Goal: Task Accomplishment & Management: Manage account settings

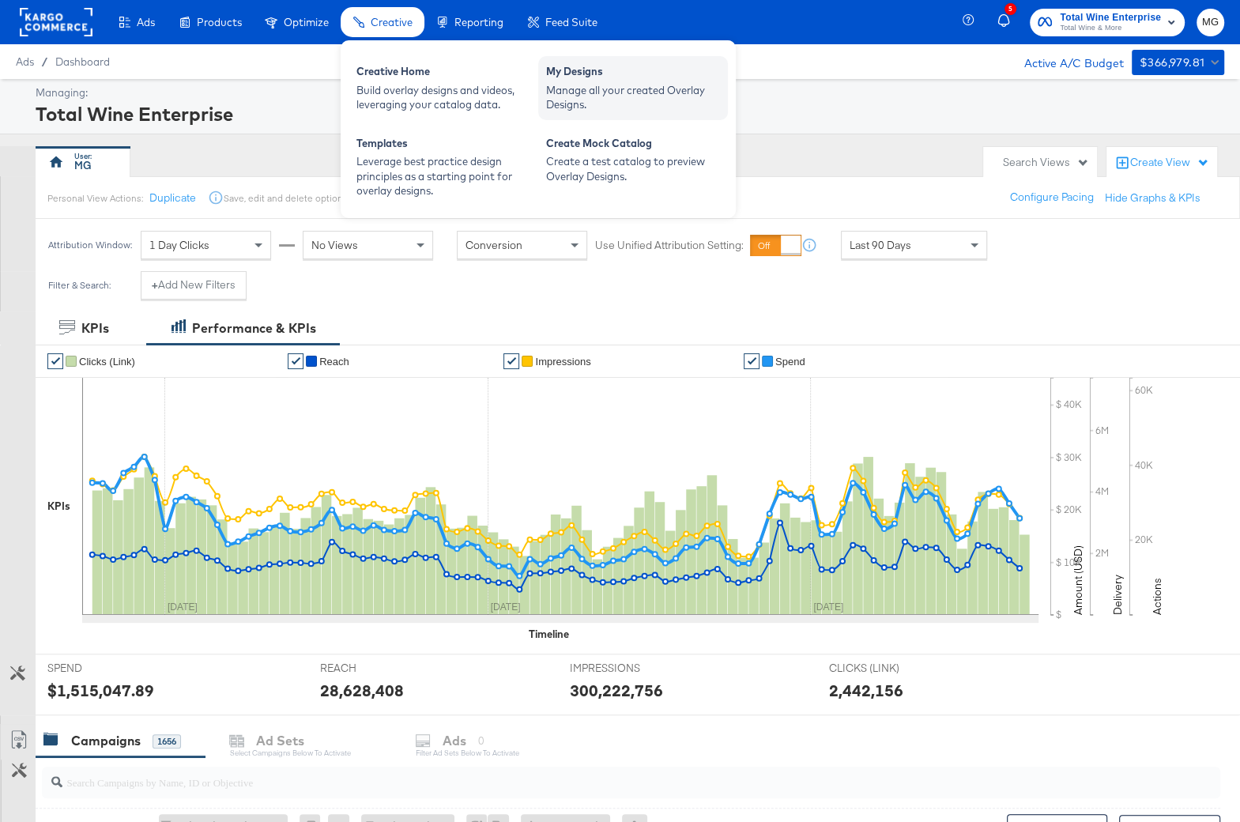
click at [609, 81] on div "My Designs" at bounding box center [633, 73] width 174 height 19
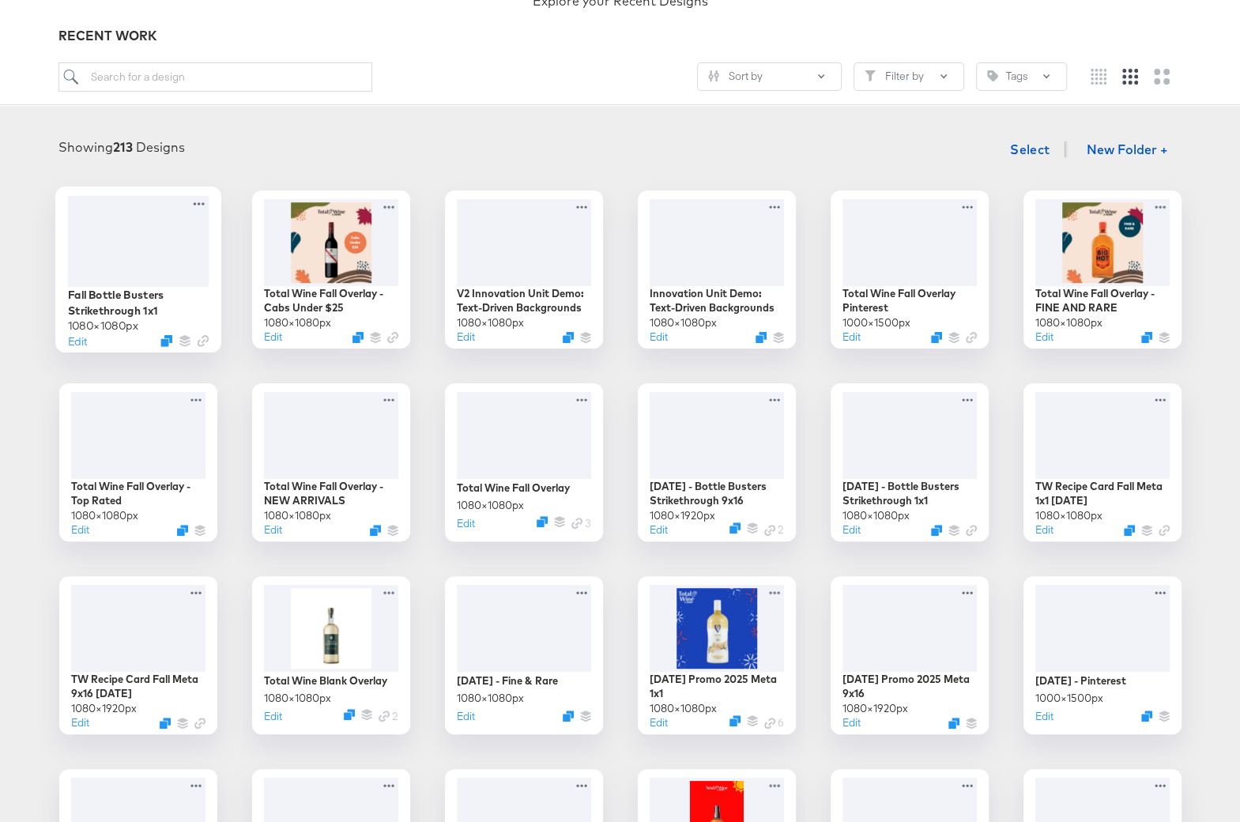
scroll to position [126, 0]
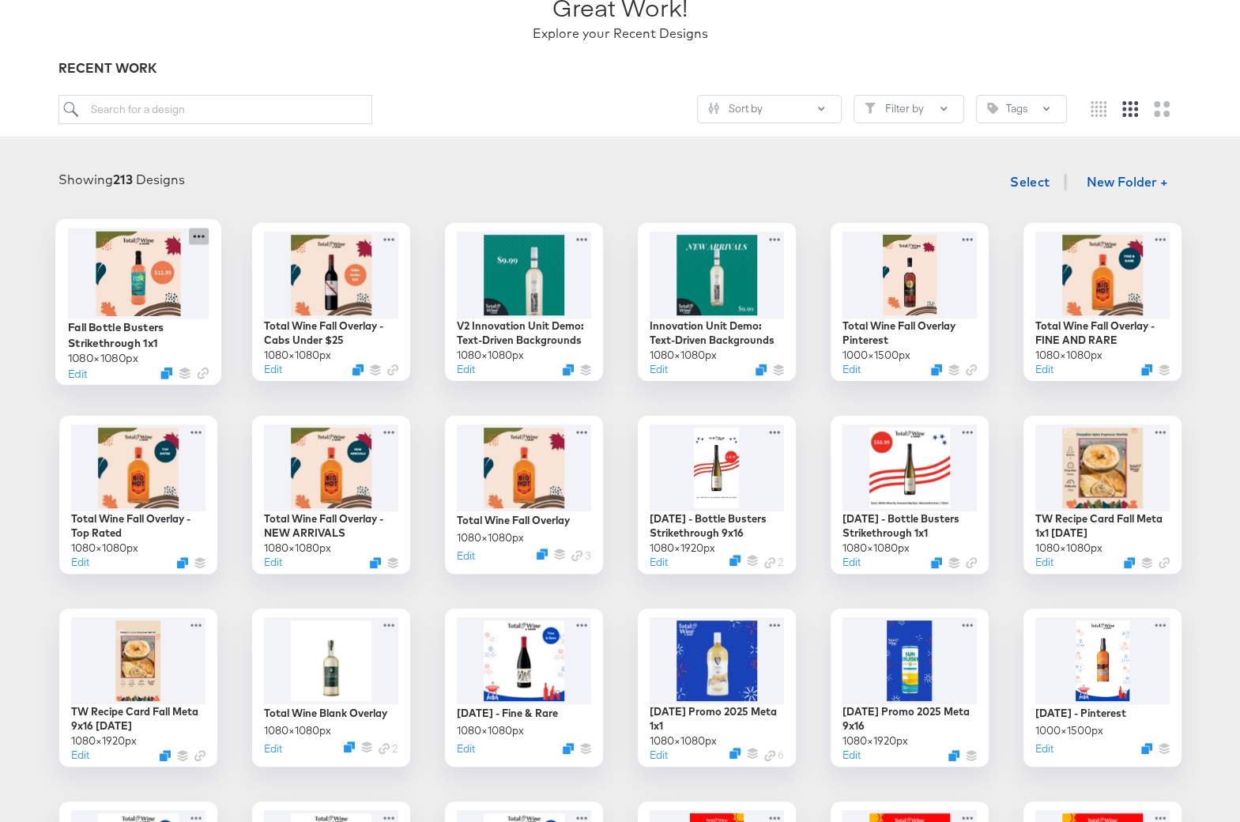
click at [198, 237] on icon at bounding box center [199, 236] width 20 height 17
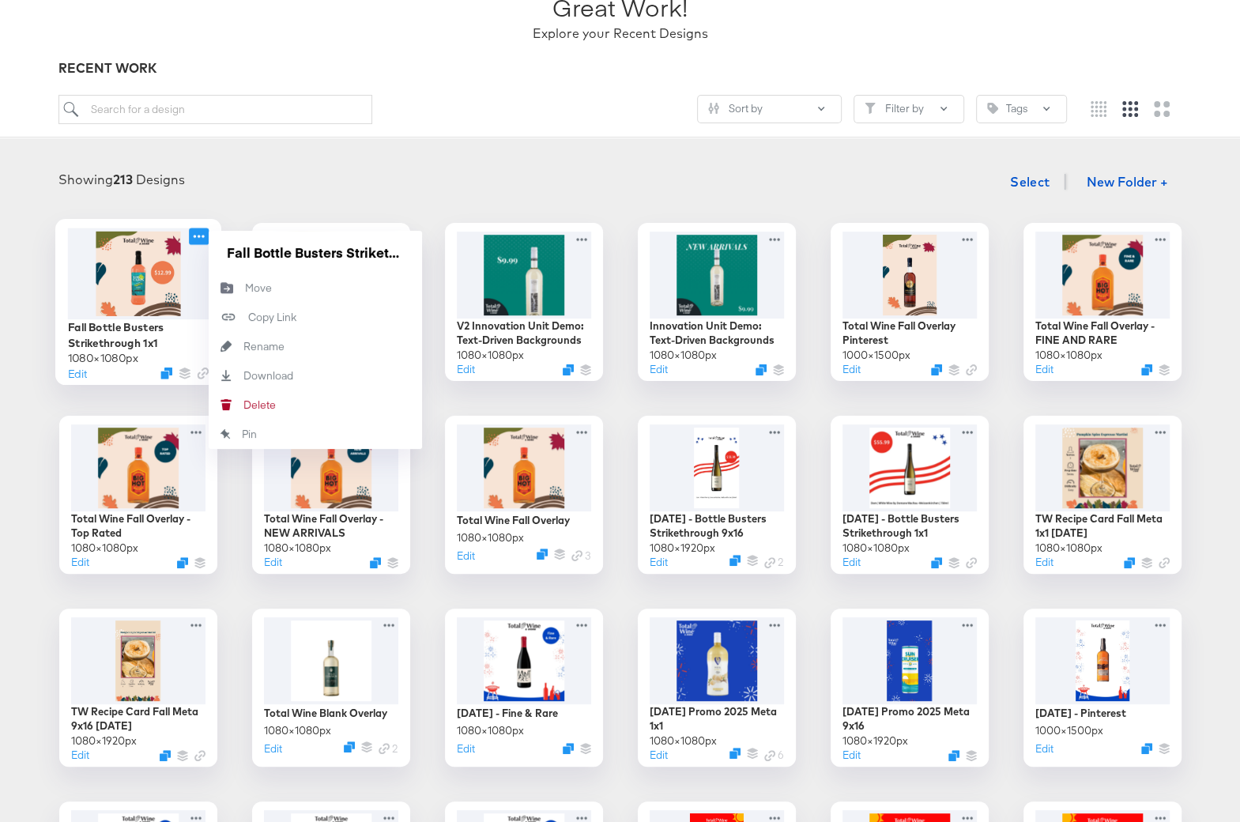
click at [126, 288] on div at bounding box center [137, 273] width 141 height 91
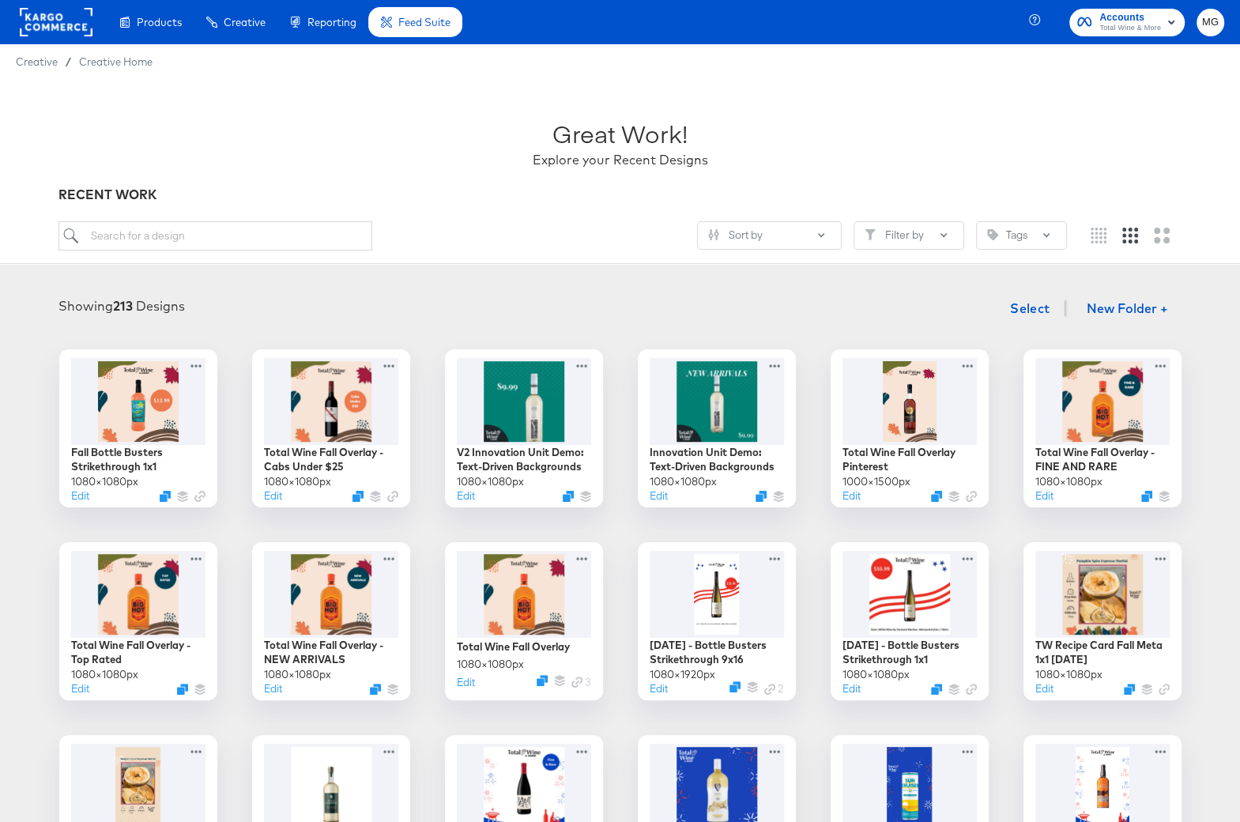
click at [132, 405] on div "Great Work! Explore your Recent Designs RECENT WORK Sort by Filter by Tags Show…" at bounding box center [620, 717] width 1240 height 1276
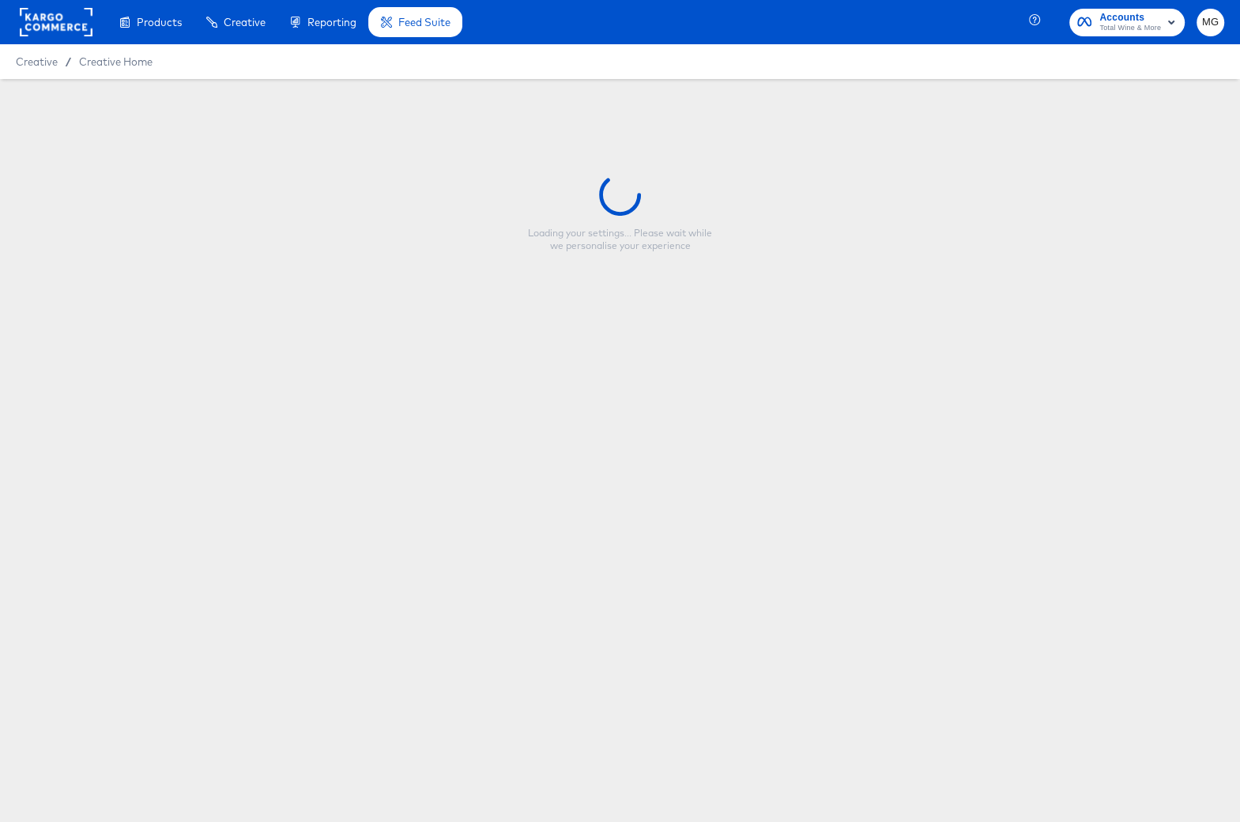
type input "Fall Bottle Busters Strikethrough 1x1"
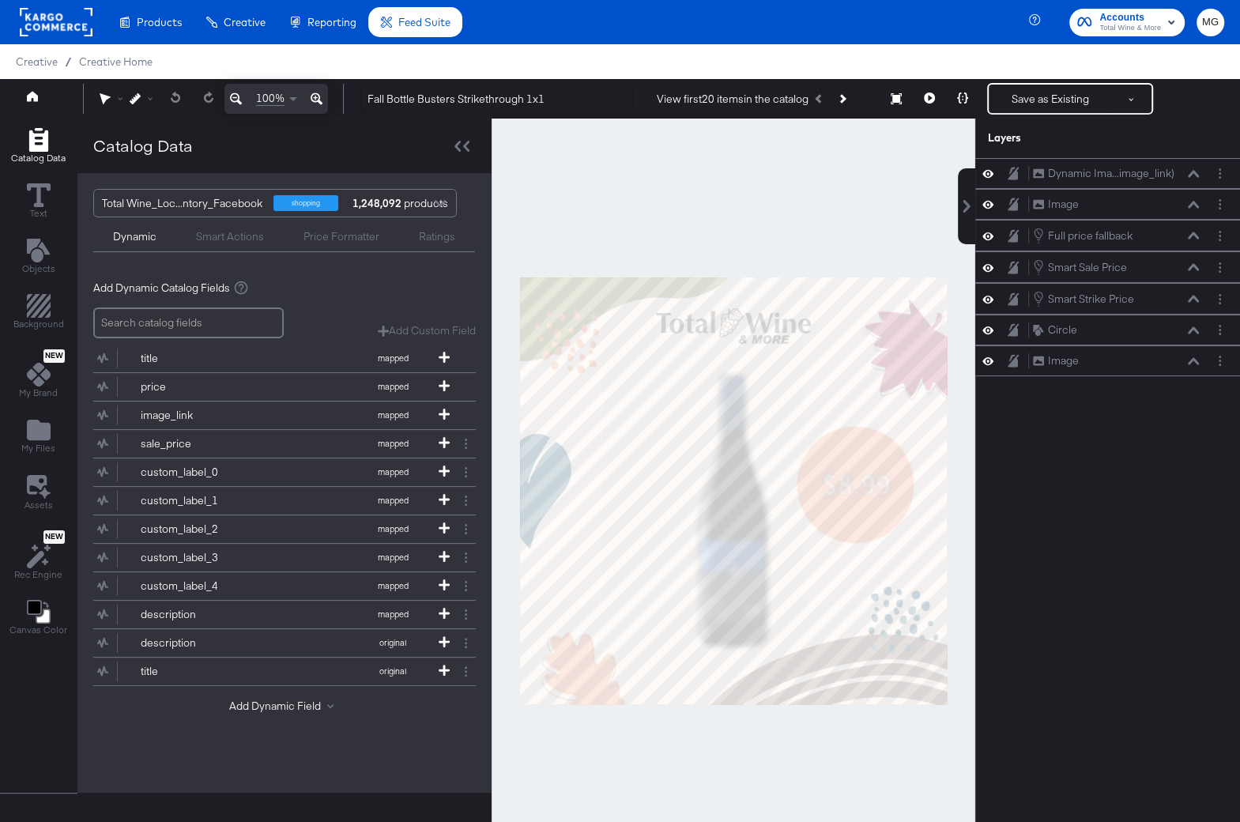
click at [873, 217] on div at bounding box center [734, 491] width 484 height 744
click at [853, 100] on button "Next Product" at bounding box center [842, 99] width 22 height 28
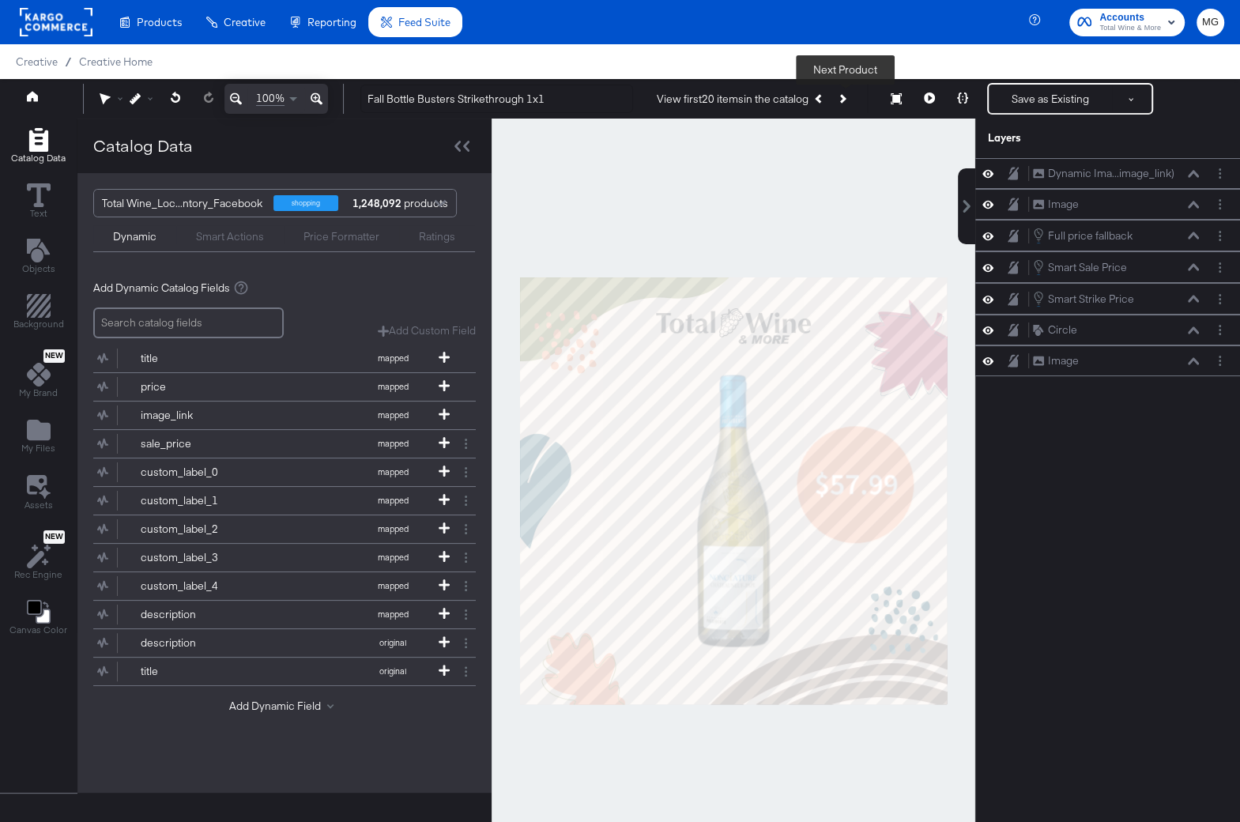
click at [844, 97] on icon "Next Product" at bounding box center [841, 98] width 9 height 9
click at [843, 97] on icon "Next Product" at bounding box center [841, 98] width 9 height 9
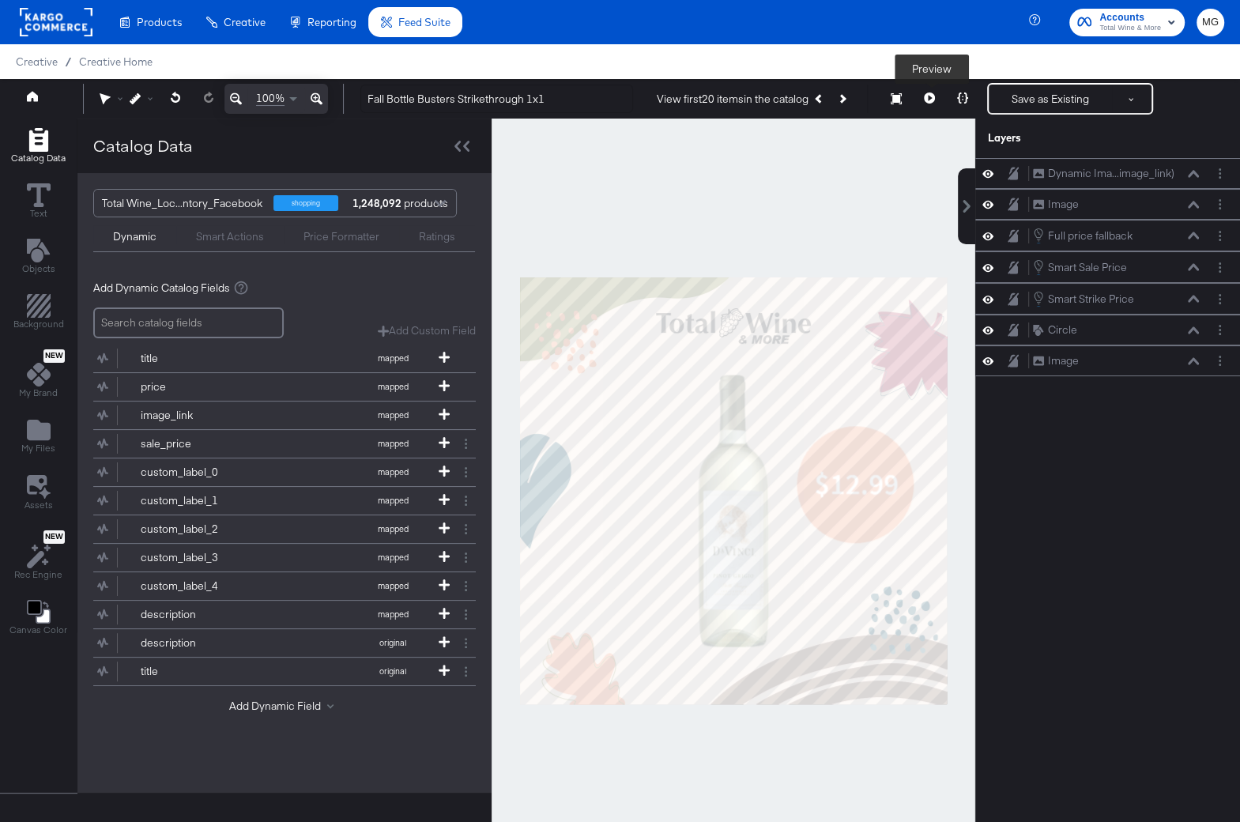
click at [928, 104] on button at bounding box center [929, 99] width 33 height 32
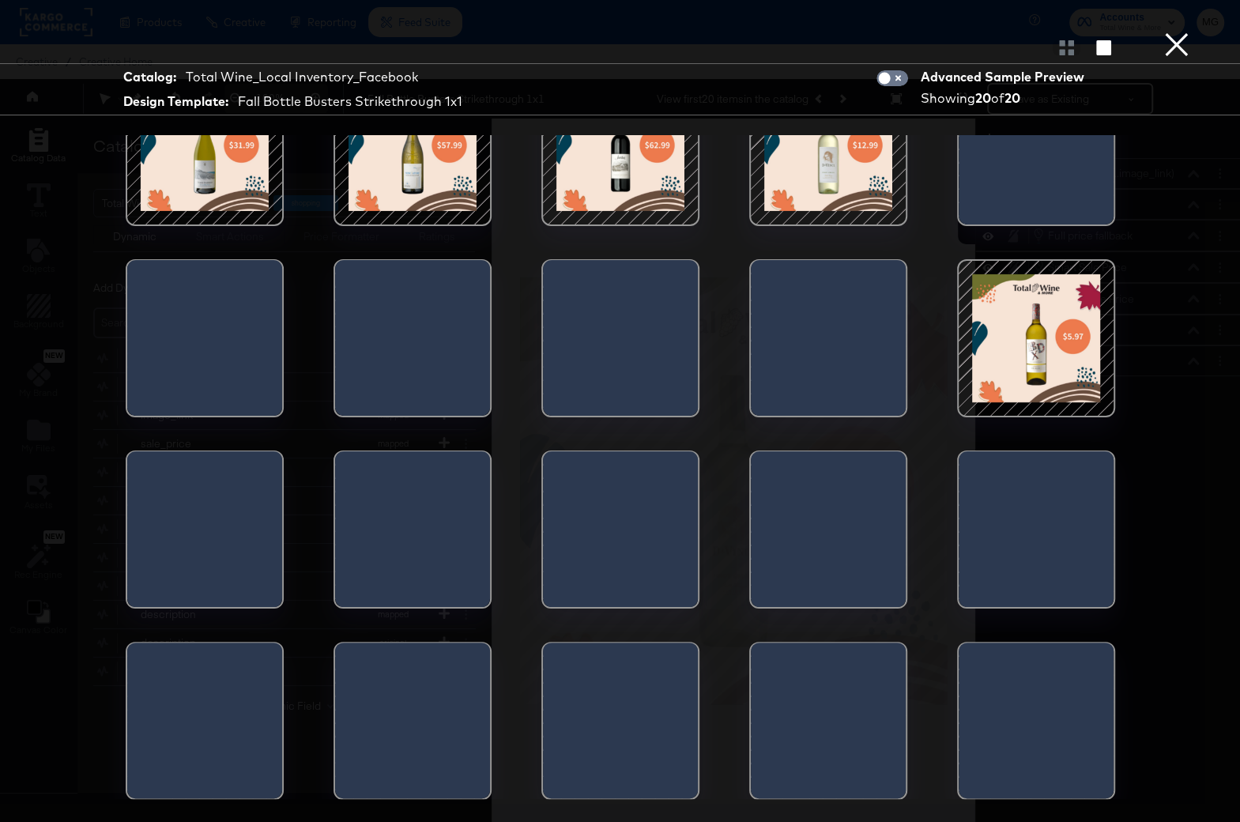
scroll to position [40, 0]
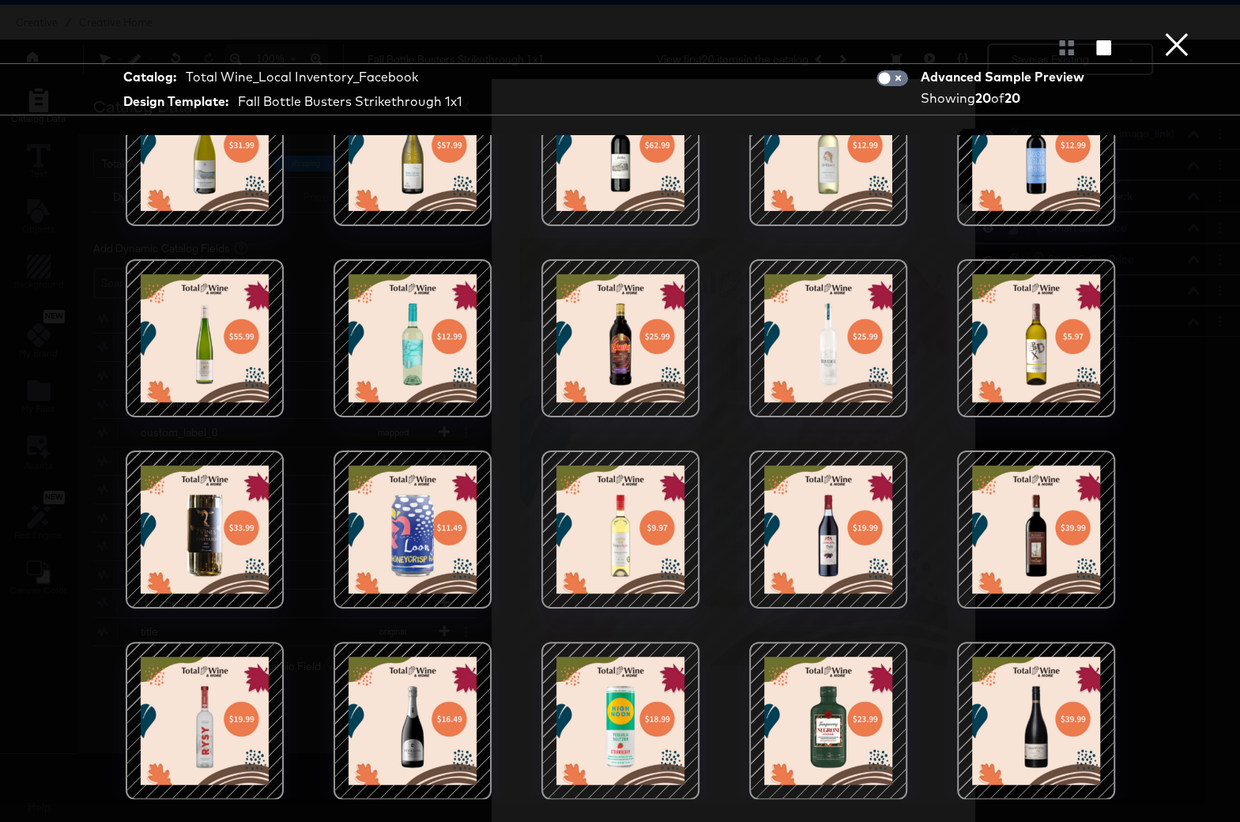
click at [1186, 32] on button "×" at bounding box center [1177, 16] width 32 height 32
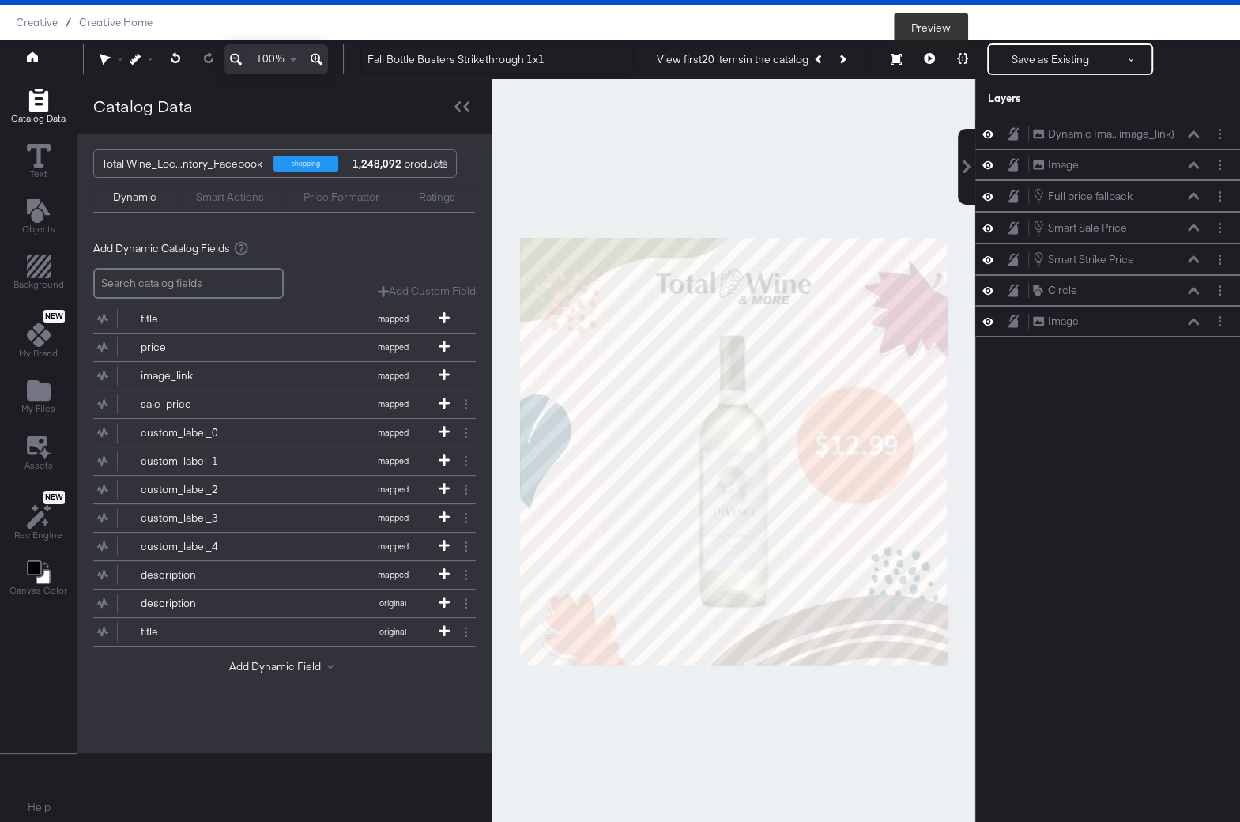
click at [932, 58] on icon at bounding box center [929, 58] width 11 height 11
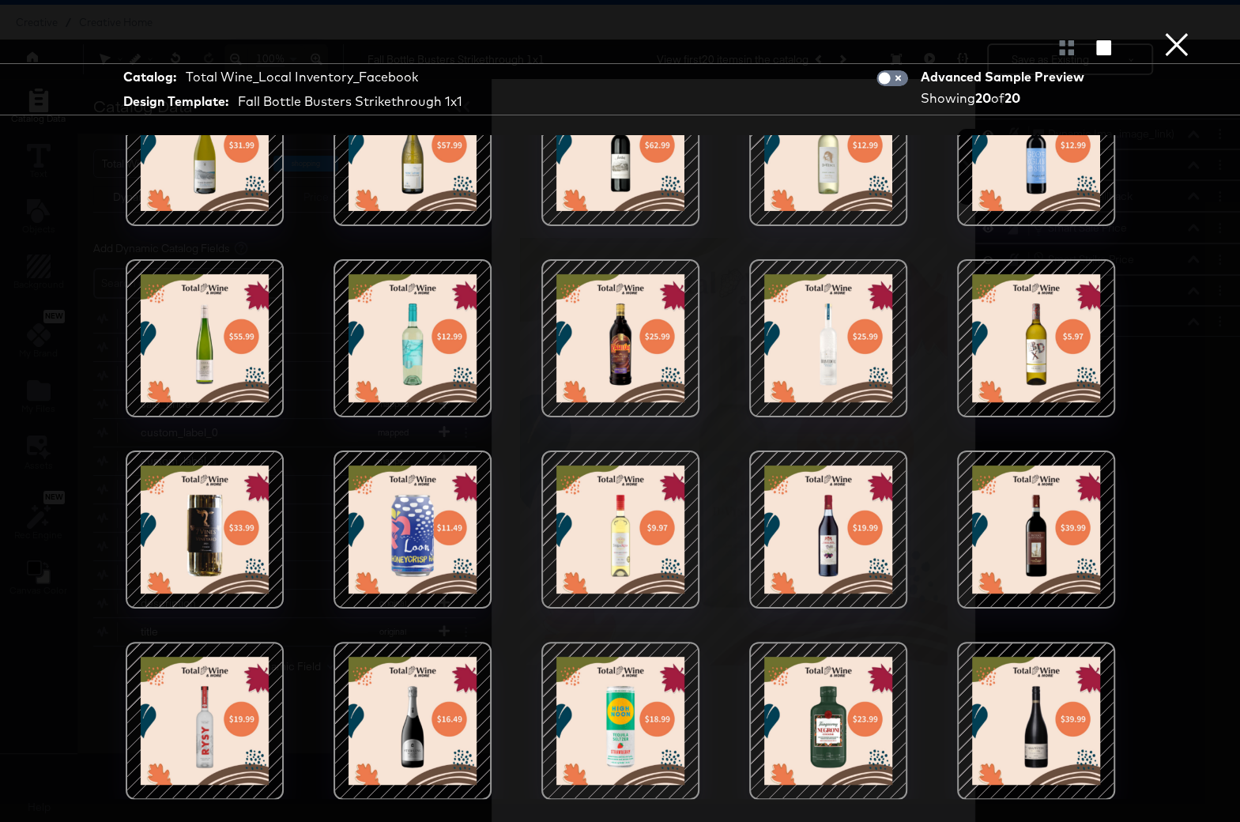
scroll to position [0, 0]
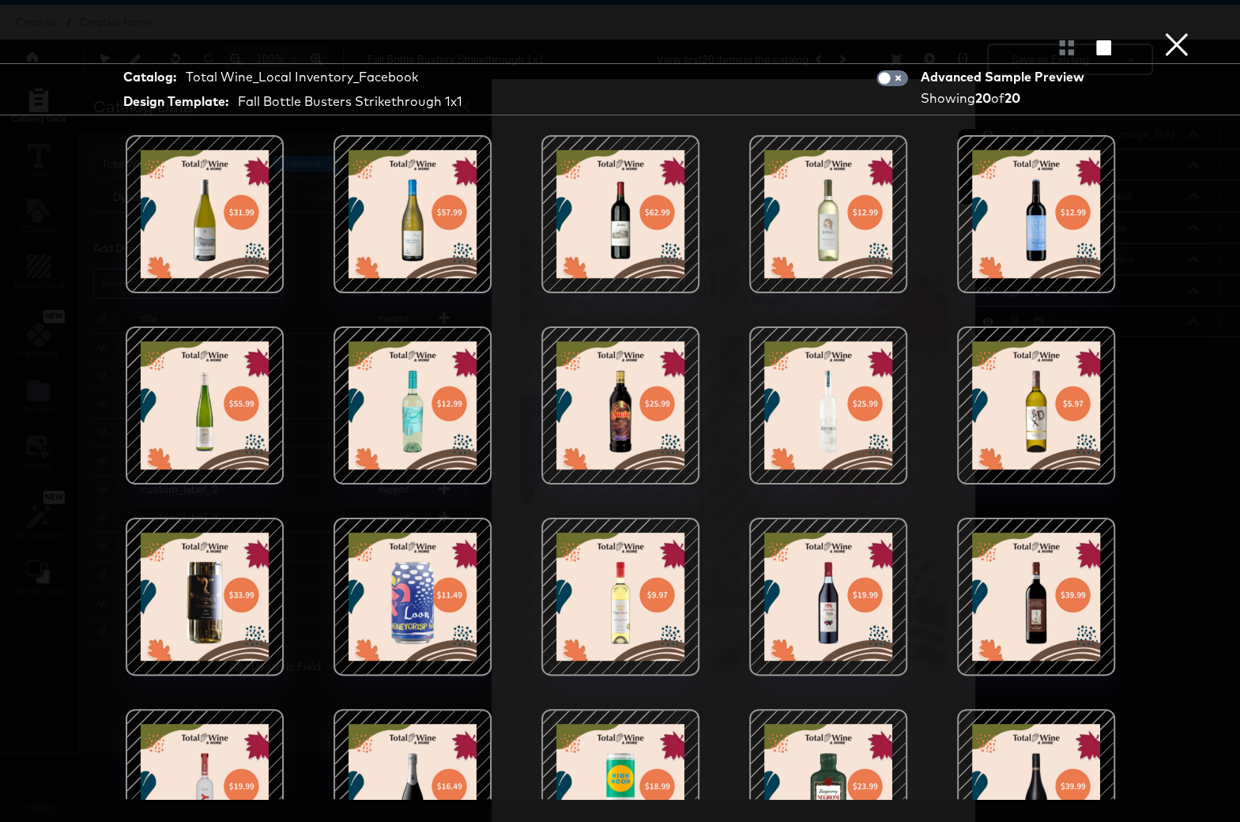
click at [1188, 32] on button "×" at bounding box center [1177, 16] width 32 height 32
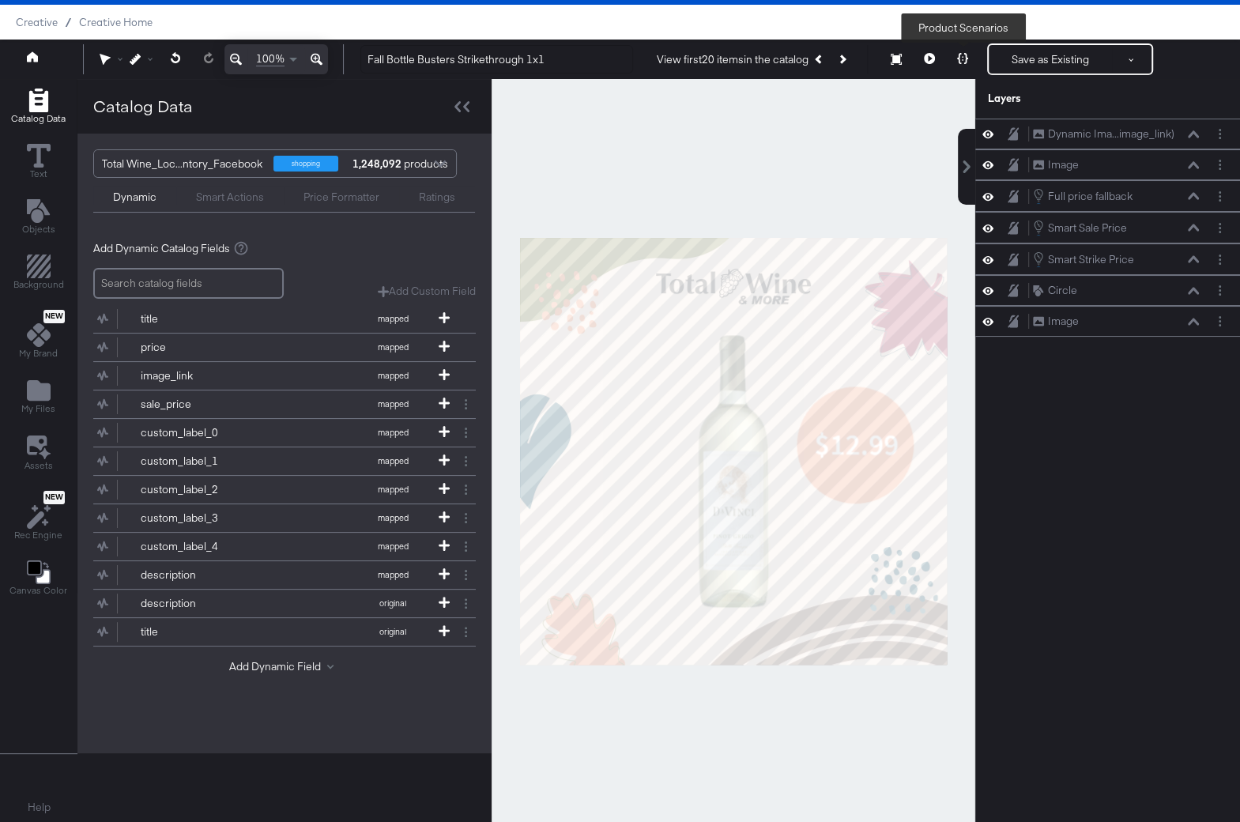
click at [961, 51] on button at bounding box center [962, 59] width 33 height 32
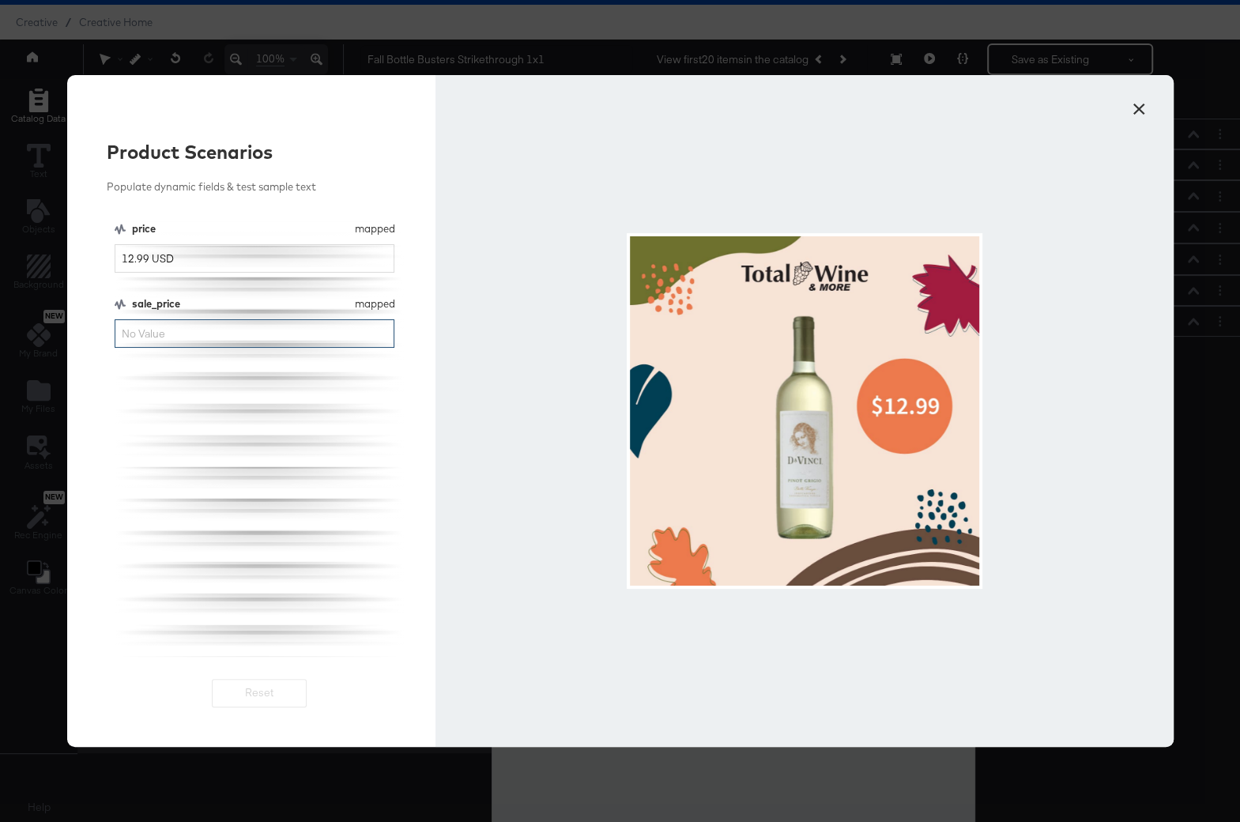
click at [135, 337] on input "sale_price" at bounding box center [255, 333] width 281 height 29
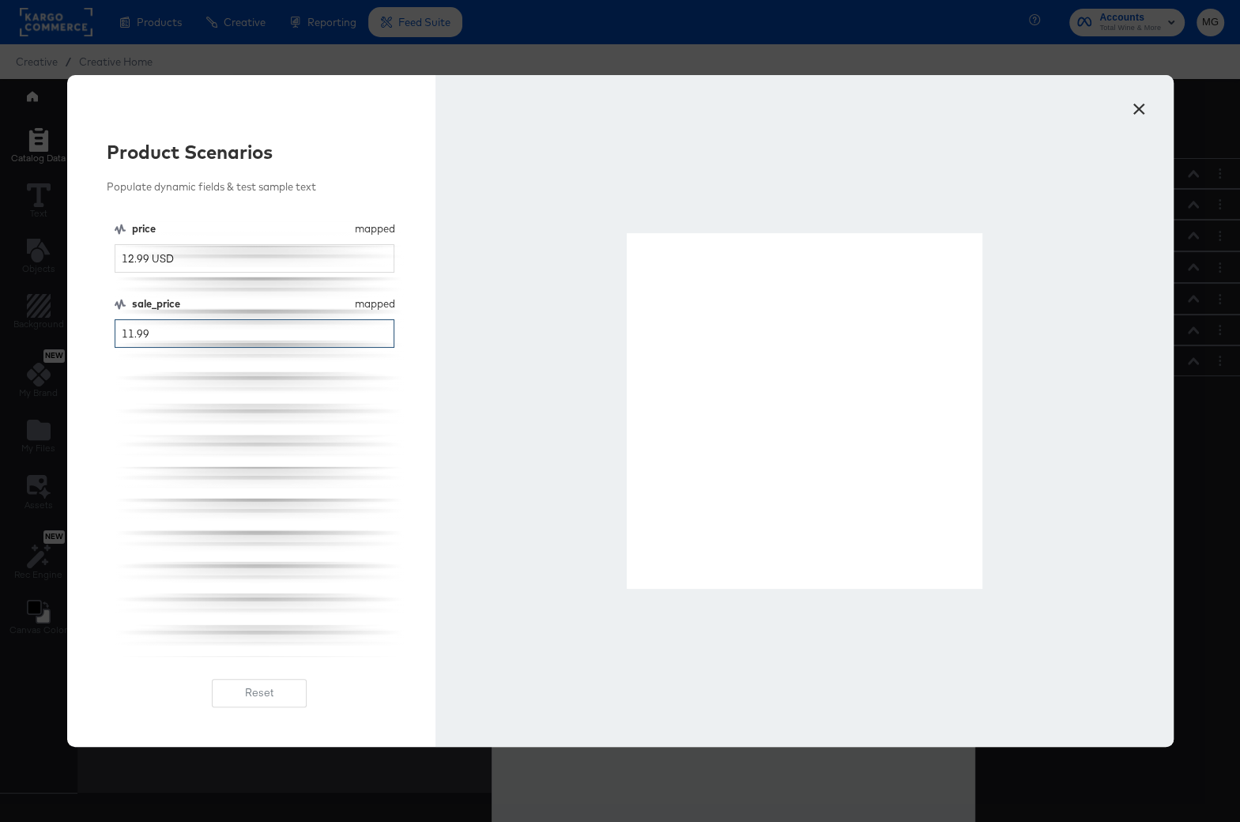
type input "11.99"
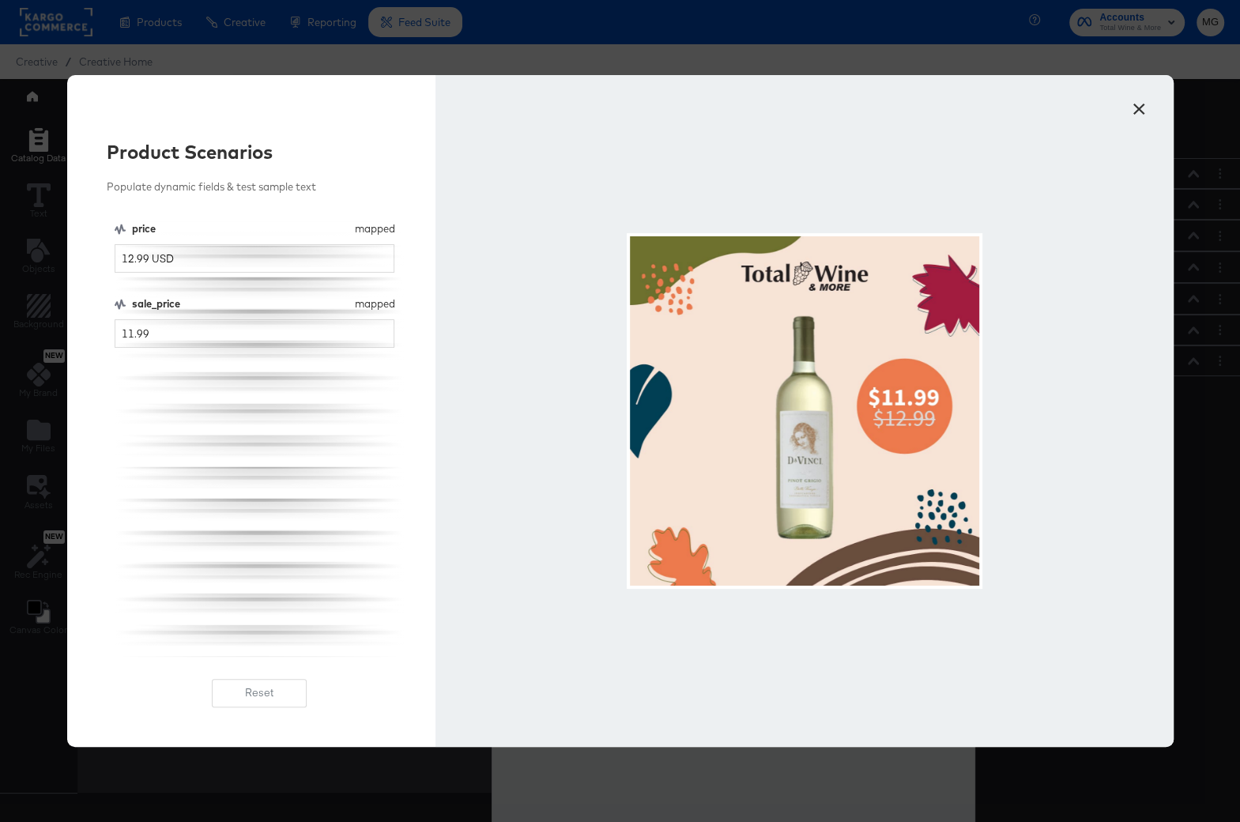
click at [1135, 114] on button "×" at bounding box center [1139, 105] width 28 height 28
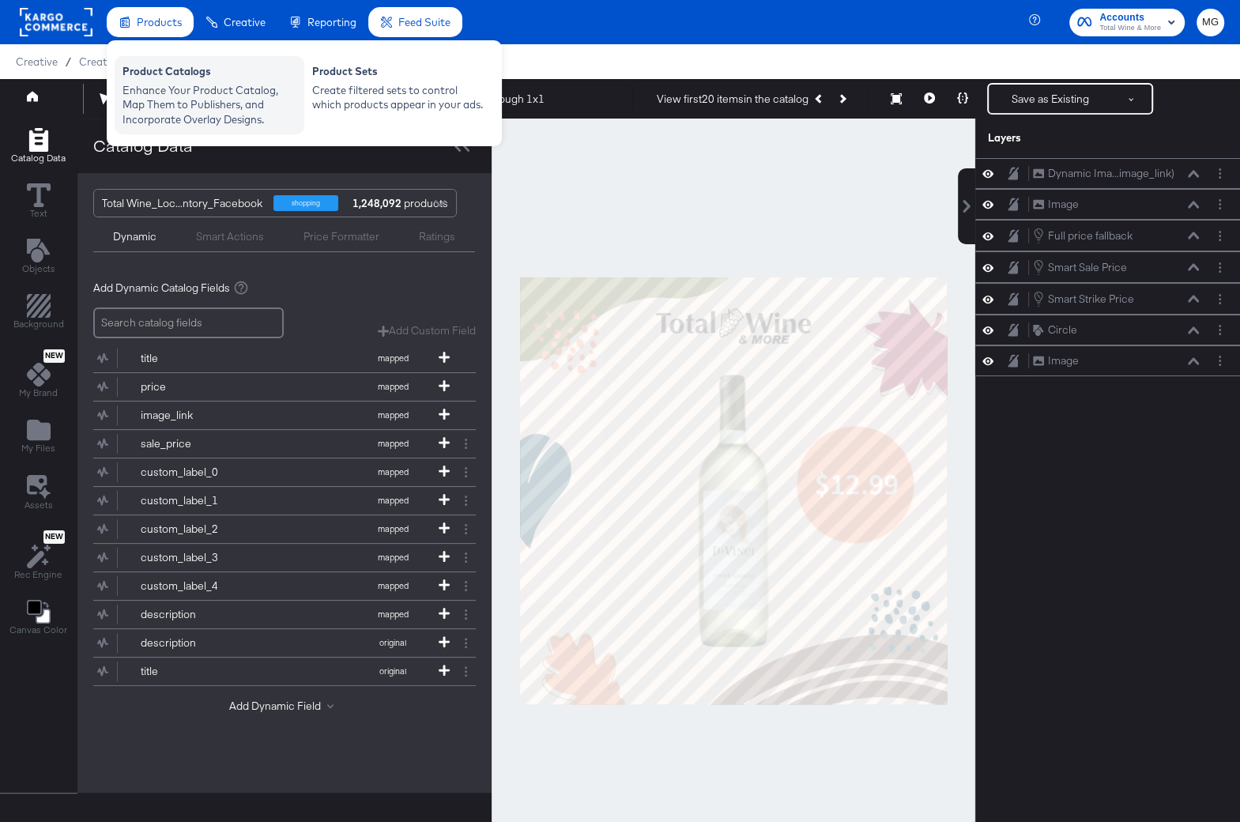
click at [199, 124] on div "Enhance Your Product Catalog, Map Them to Publishers, and Incorporate Overlay D…" at bounding box center [210, 105] width 174 height 44
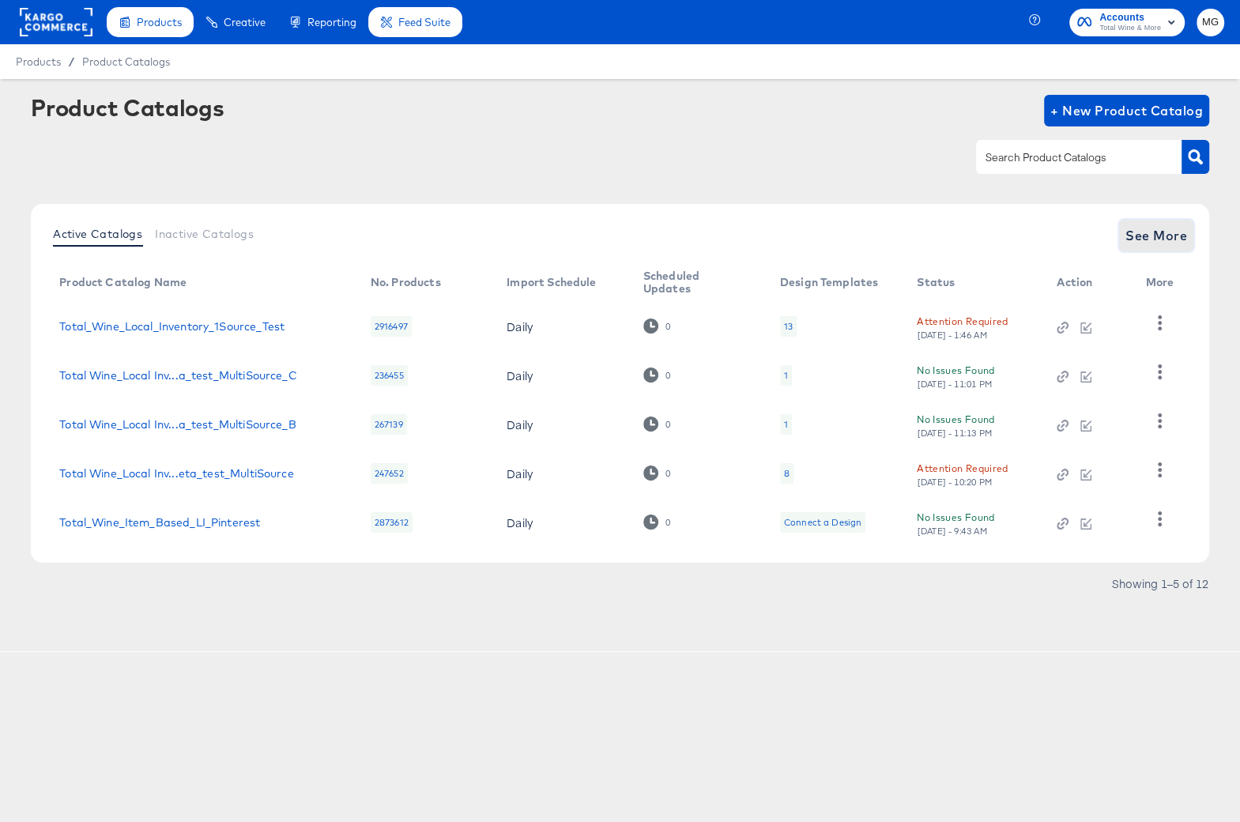
click at [1174, 235] on span "See More" at bounding box center [1156, 235] width 62 height 22
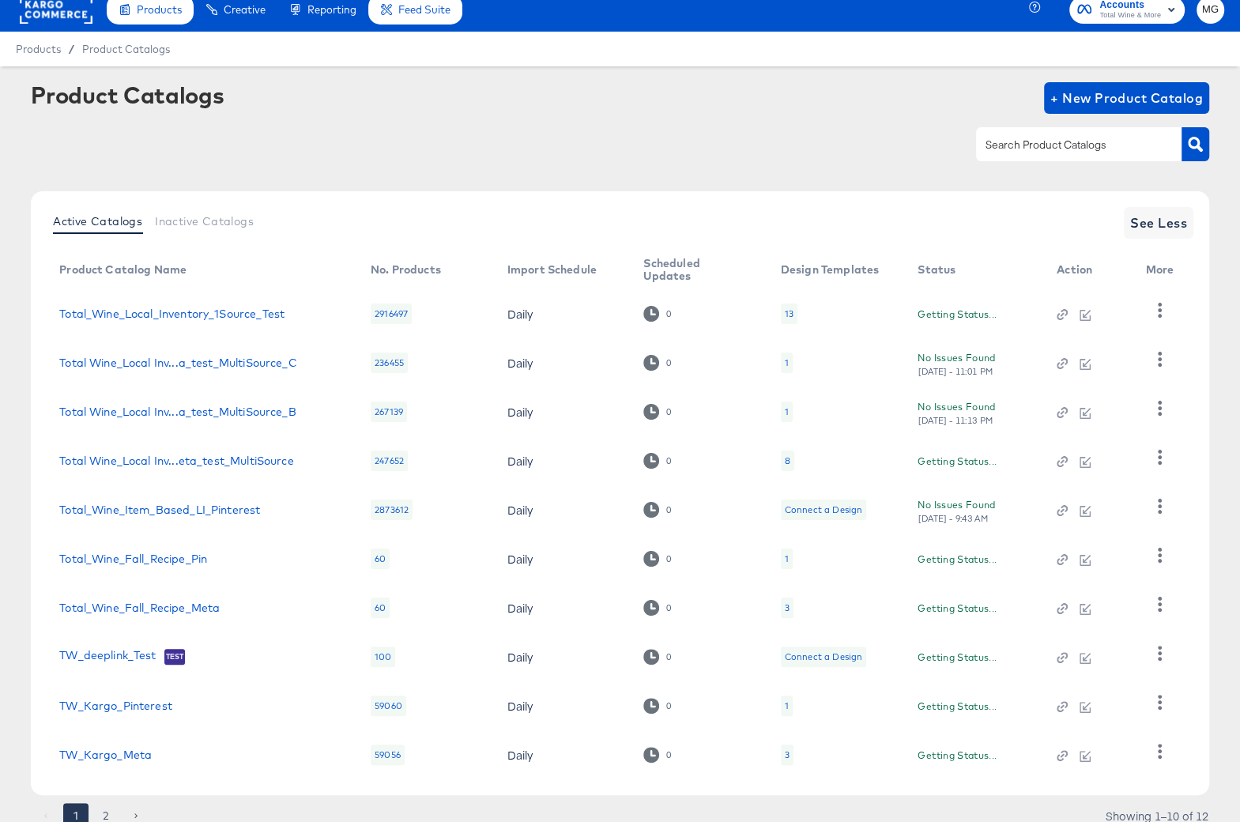
scroll to position [74, 0]
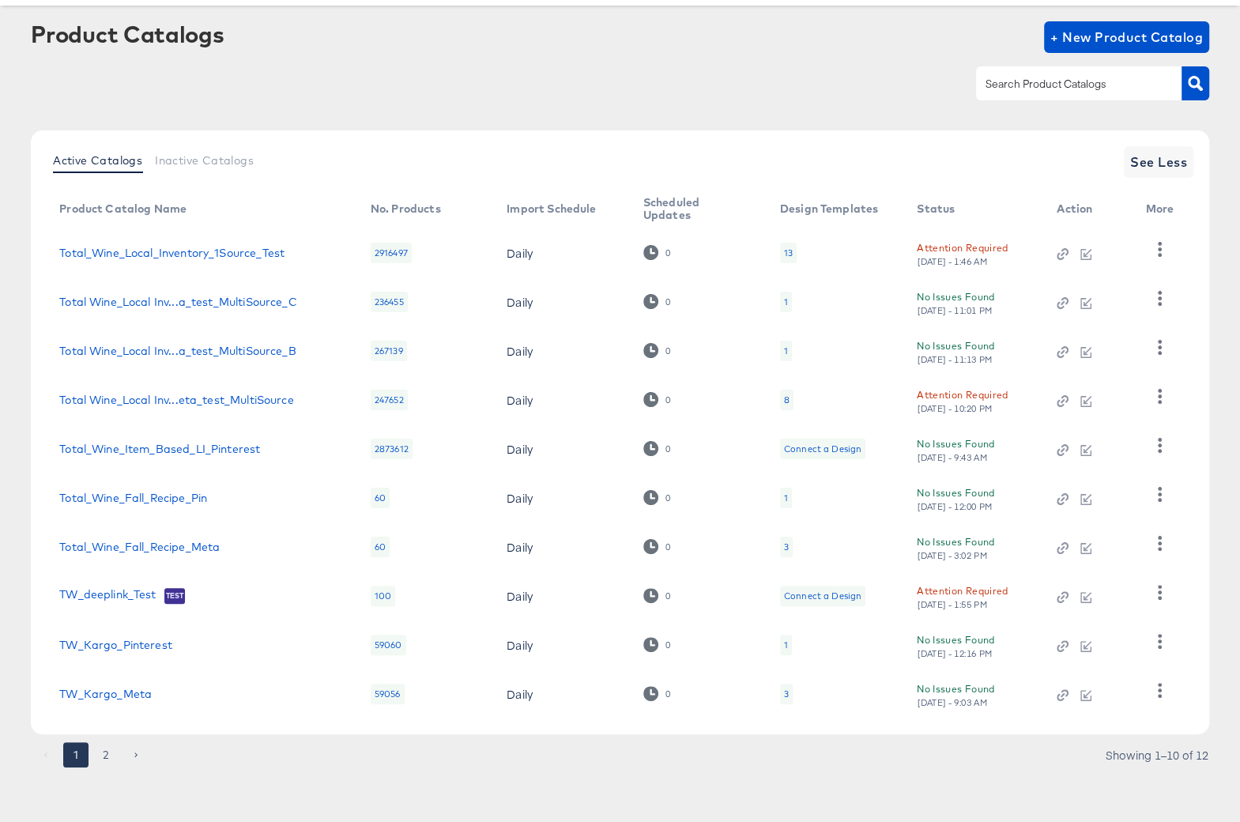
click at [109, 739] on div "Active Catalogs Inactive Catalogs See Less Product Catalog Name No. Products Im…" at bounding box center [620, 452] width 1178 height 645
click at [104, 758] on button "2" at bounding box center [105, 754] width 25 height 25
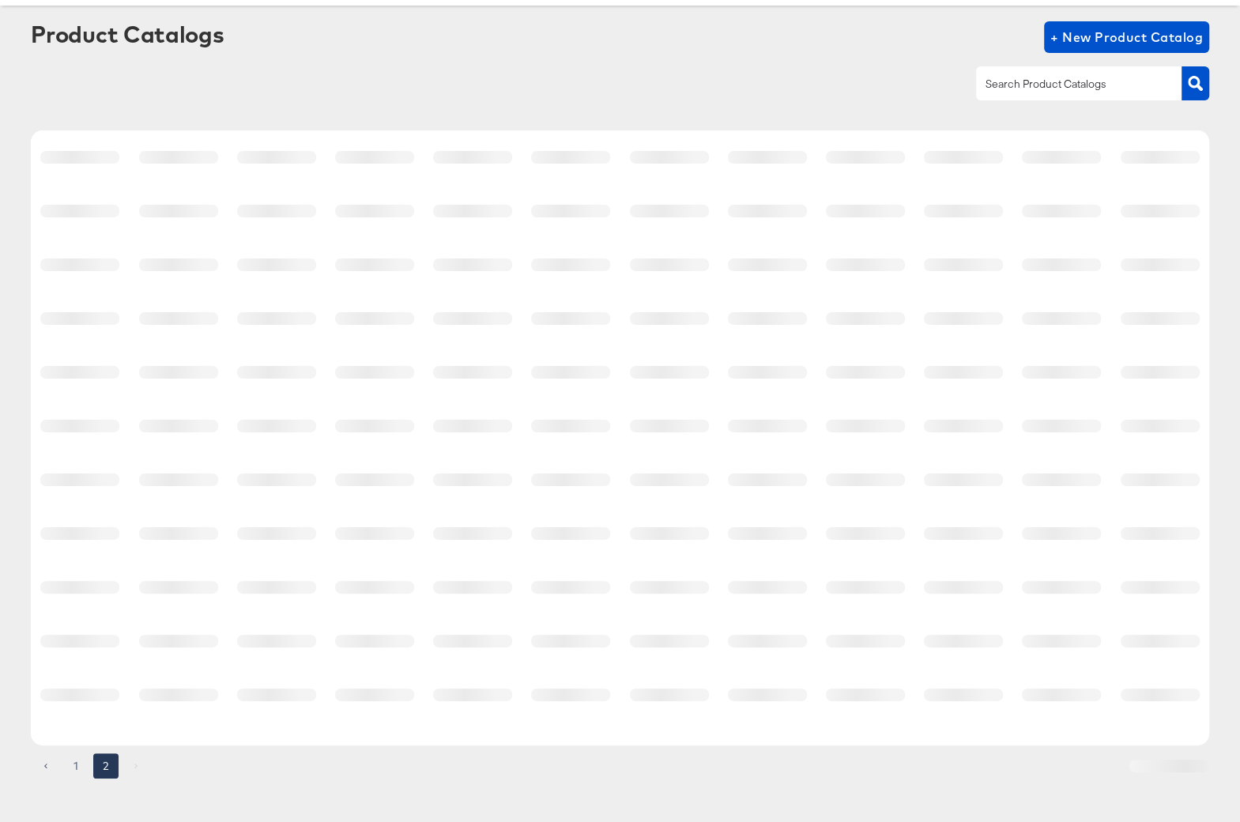
scroll to position [0, 0]
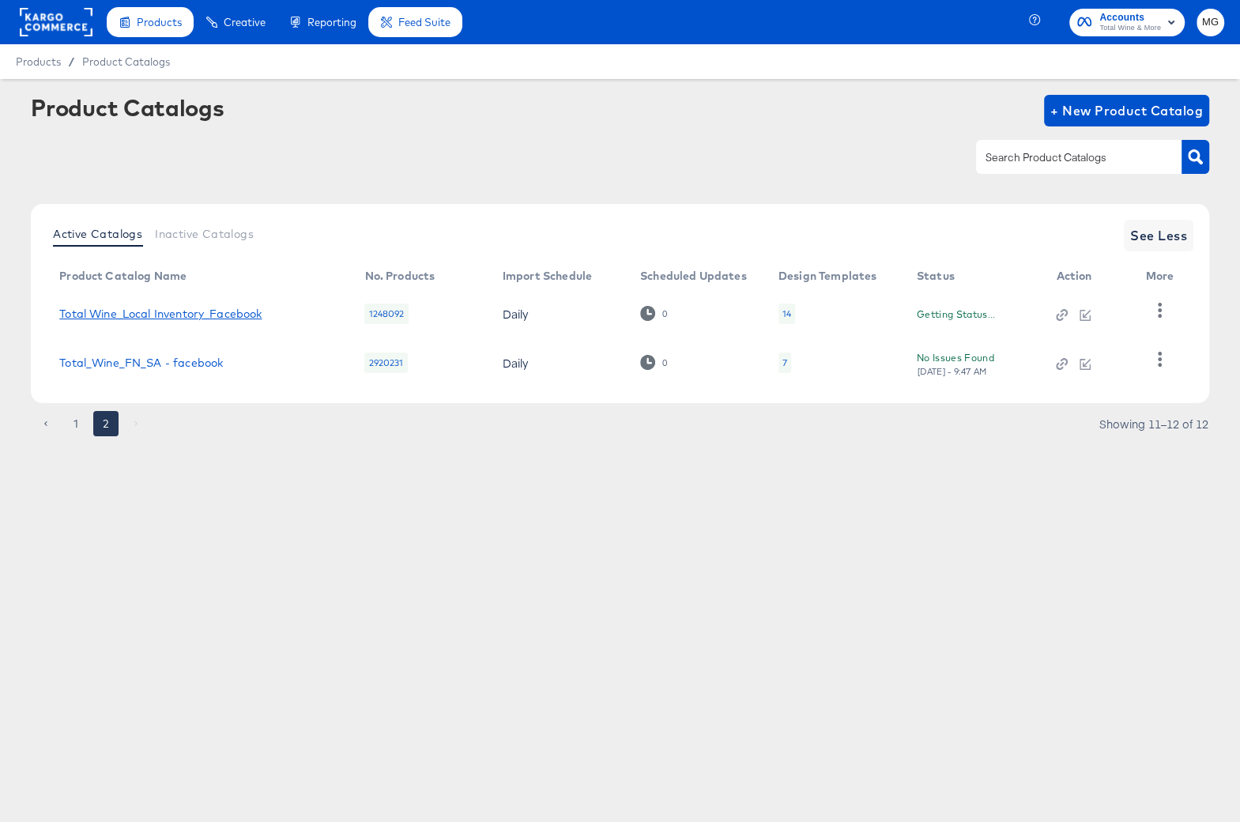
click at [205, 308] on link "Total Wine_Local Inventory_Facebook" at bounding box center [160, 313] width 202 height 13
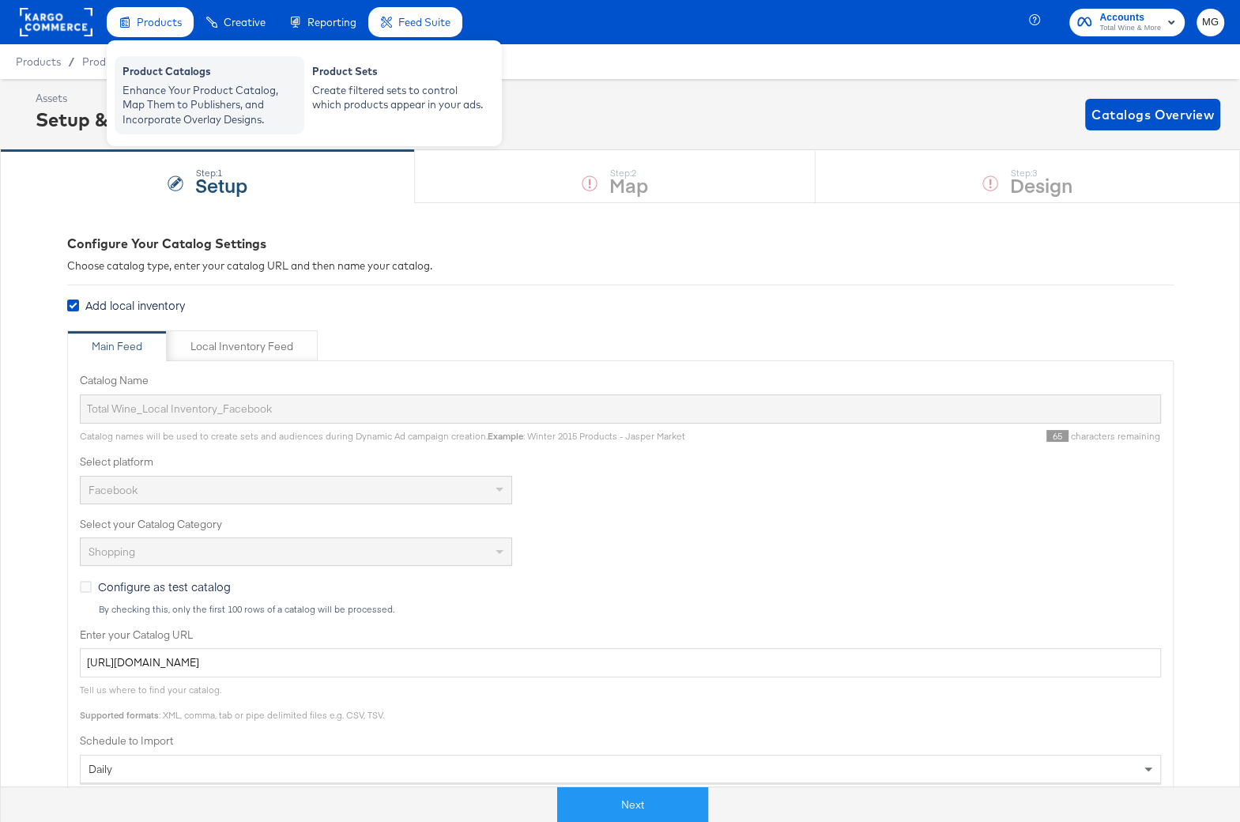
click at [184, 87] on div "Enhance Your Product Catalog, Map Them to Publishers, and Incorporate Overlay D…" at bounding box center [210, 105] width 174 height 44
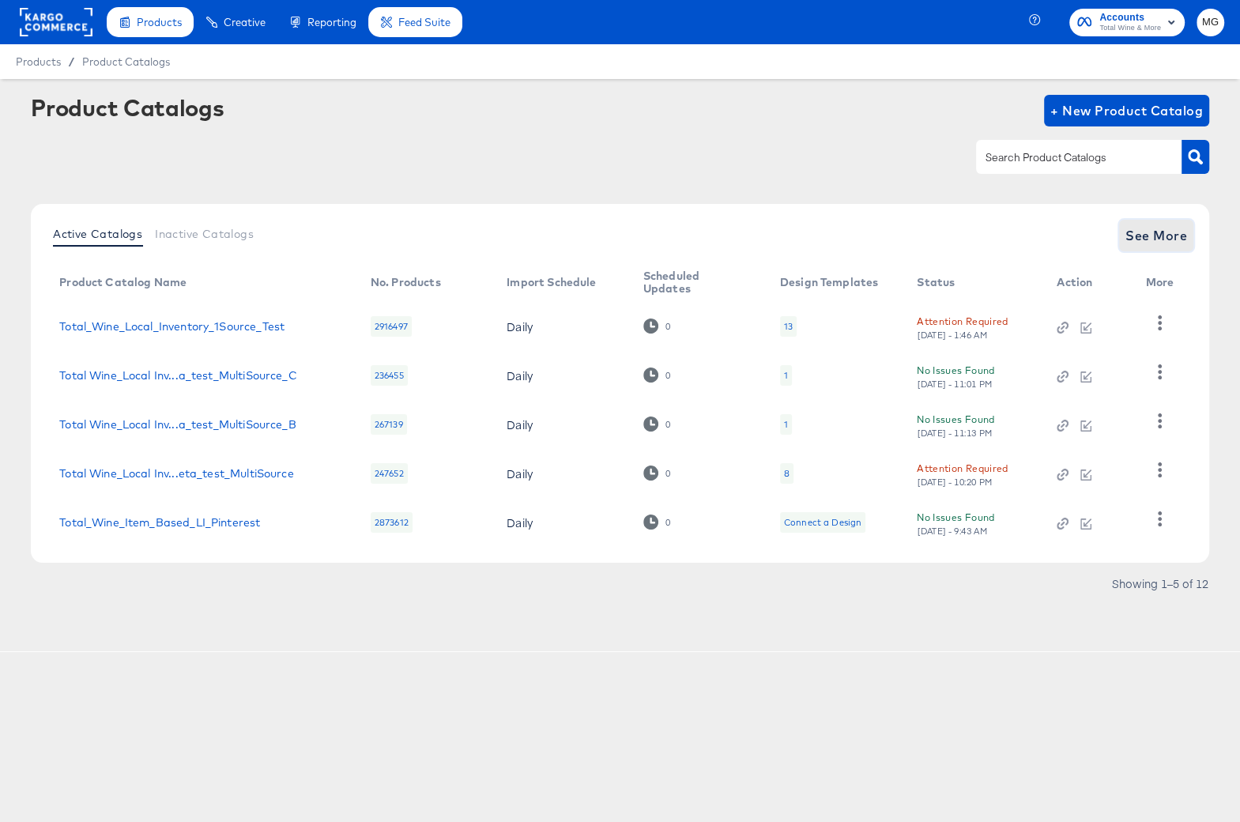
click at [1188, 232] on button "See More" at bounding box center [1156, 236] width 74 height 32
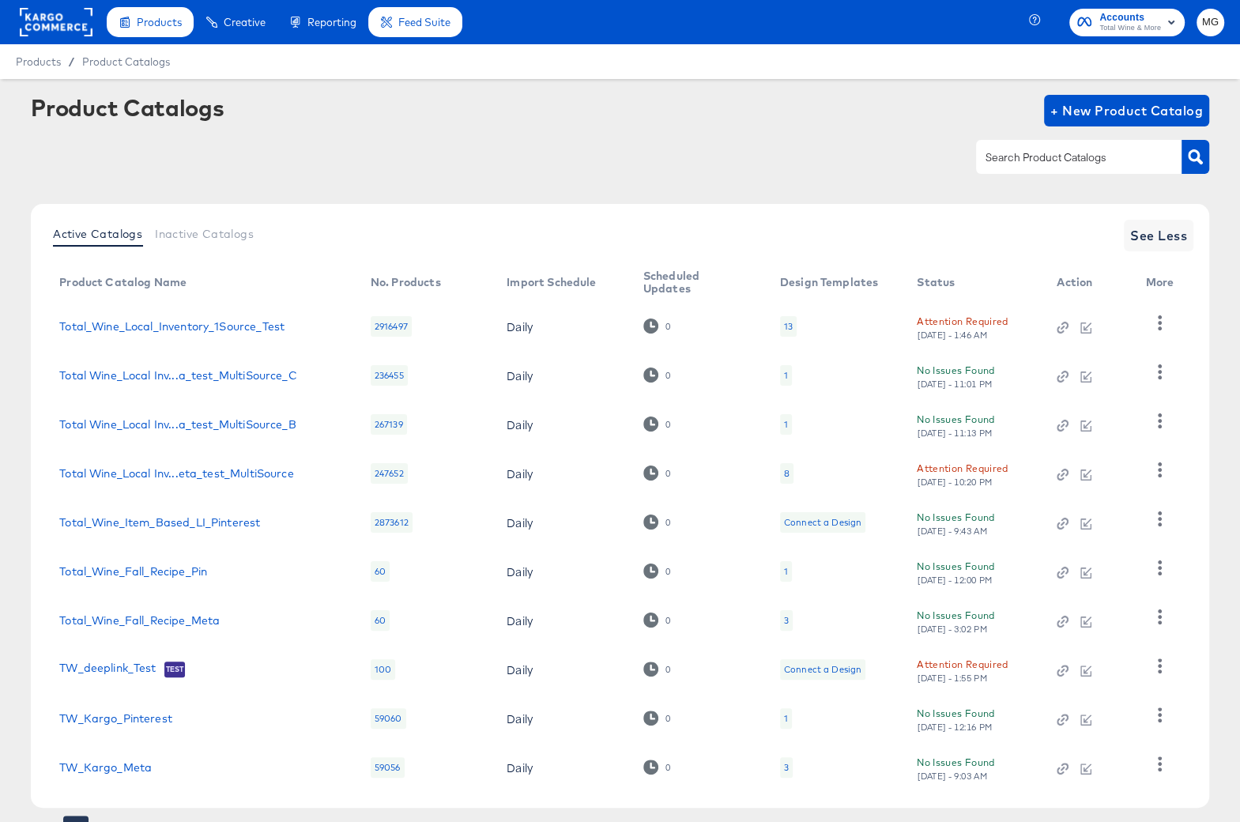
scroll to position [74, 0]
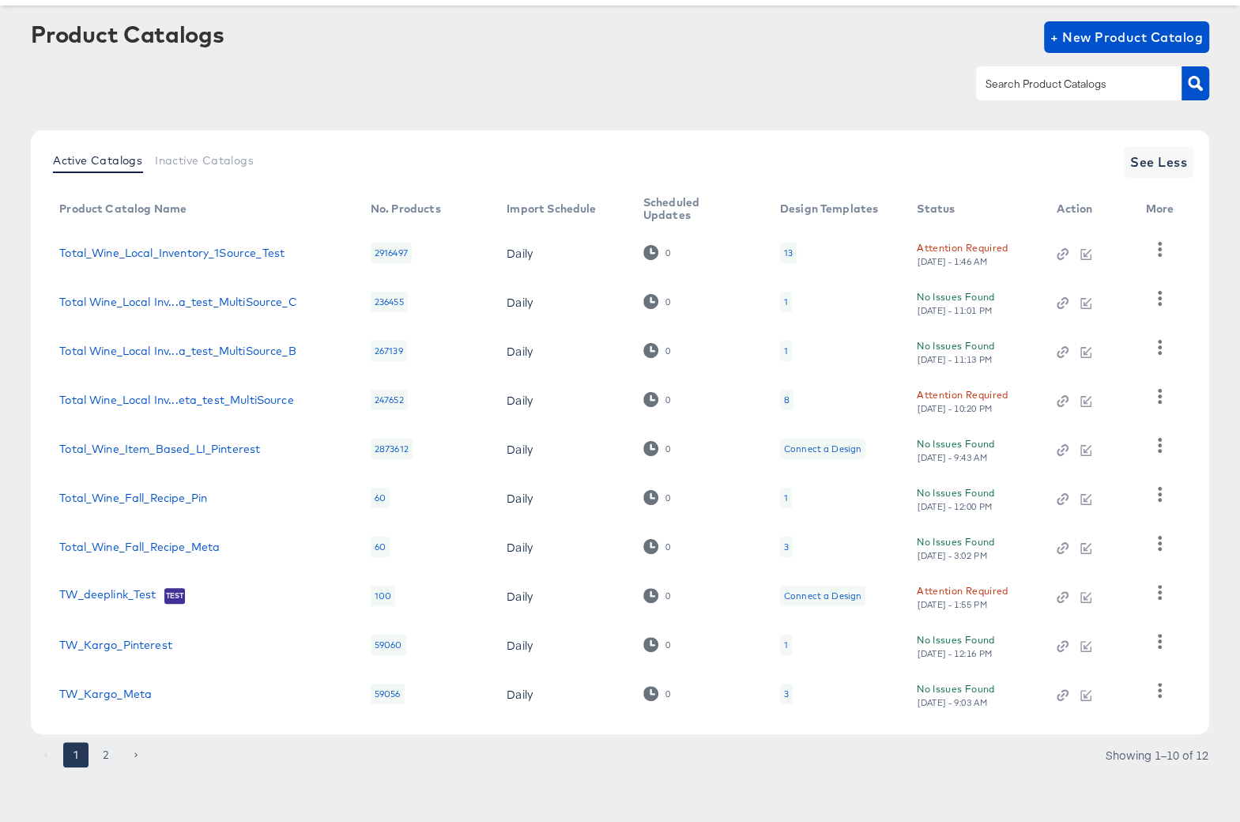
click at [98, 753] on button "2" at bounding box center [105, 754] width 25 height 25
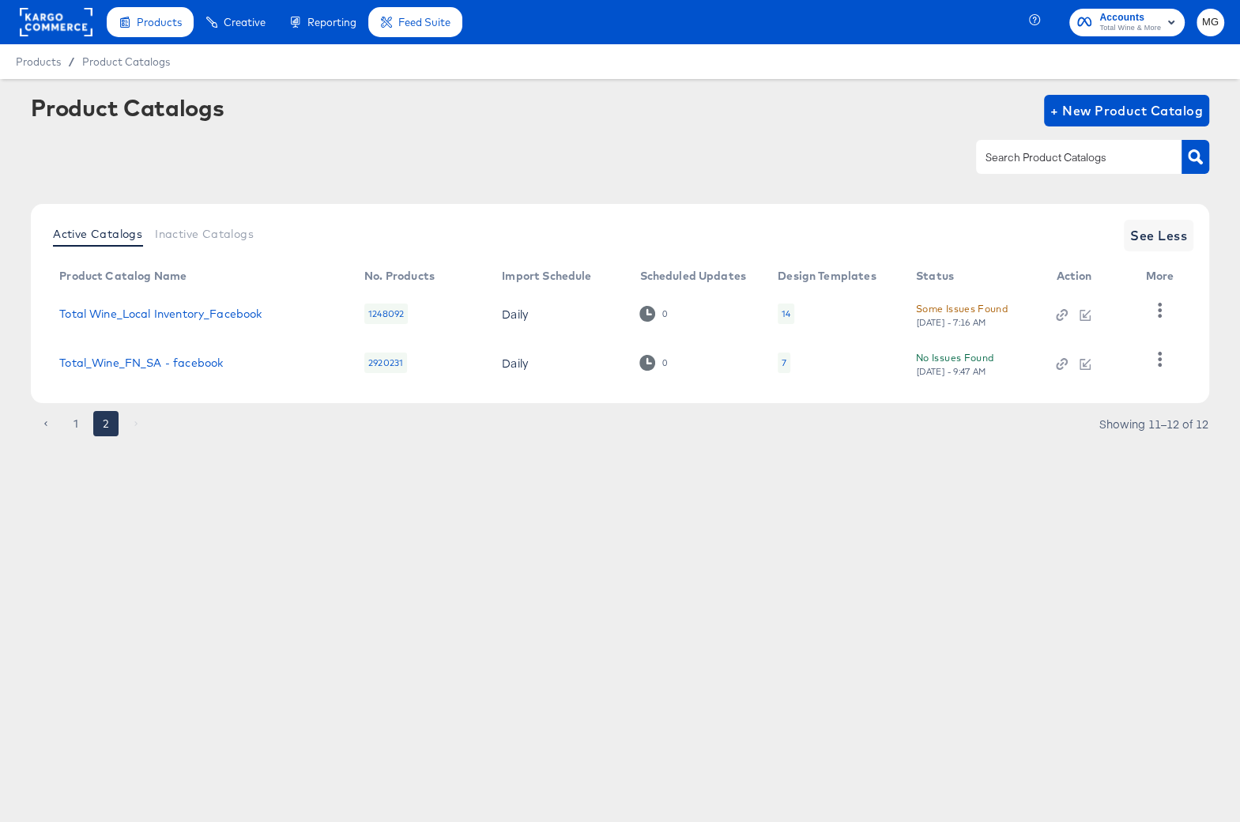
scroll to position [0, 0]
click at [1156, 312] on icon "button" at bounding box center [1159, 310] width 15 height 15
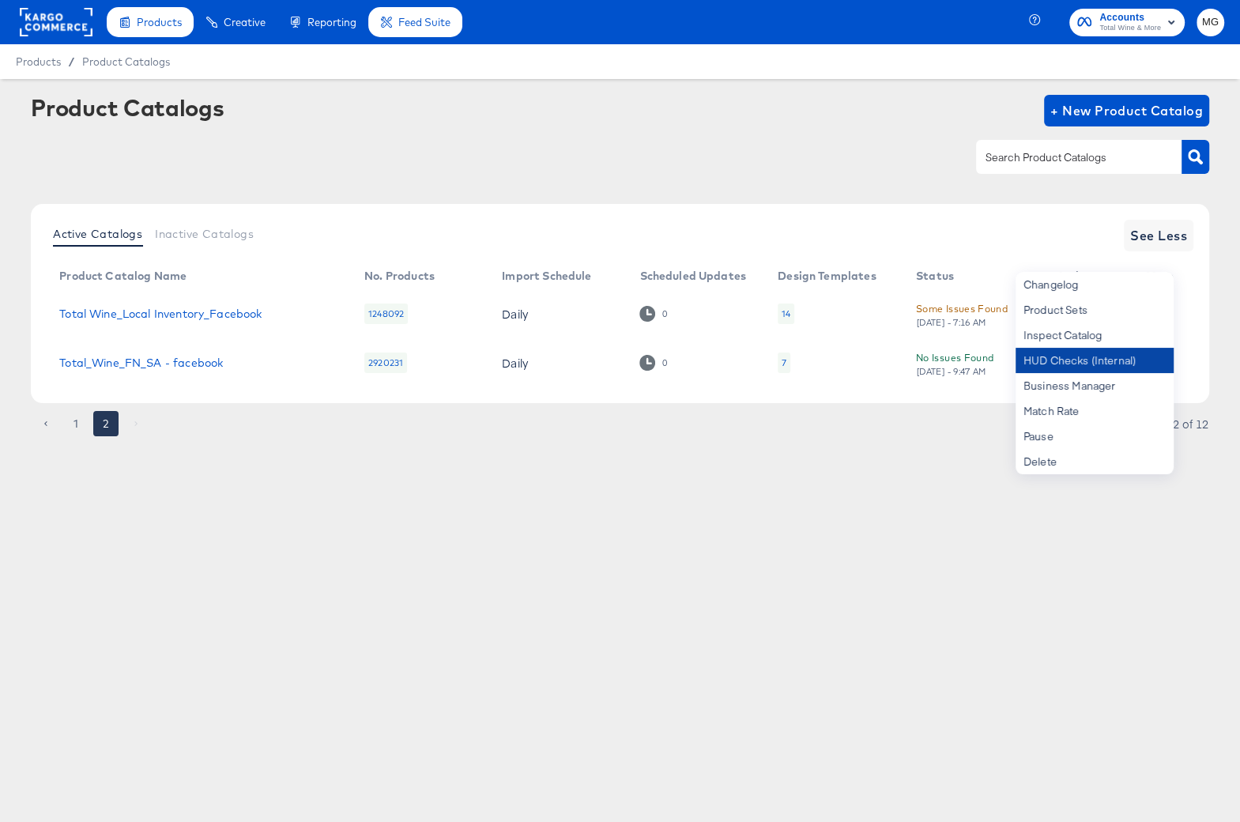
click at [1092, 359] on div "HUD Checks (Internal)" at bounding box center [1095, 360] width 158 height 25
